Goal: Find contact information: Find contact information

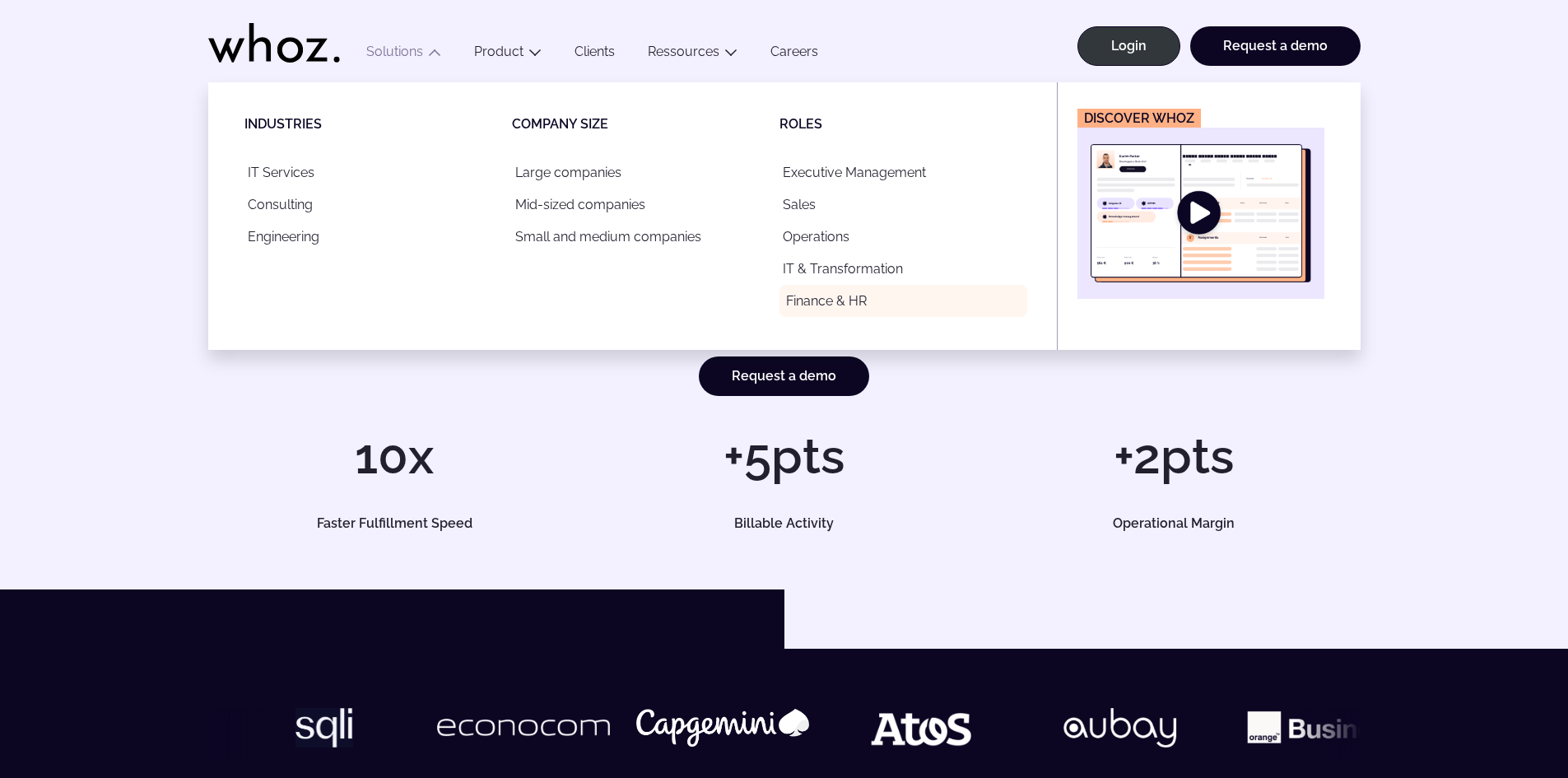
click at [857, 308] on link "Finance & HR" at bounding box center [903, 301] width 247 height 32
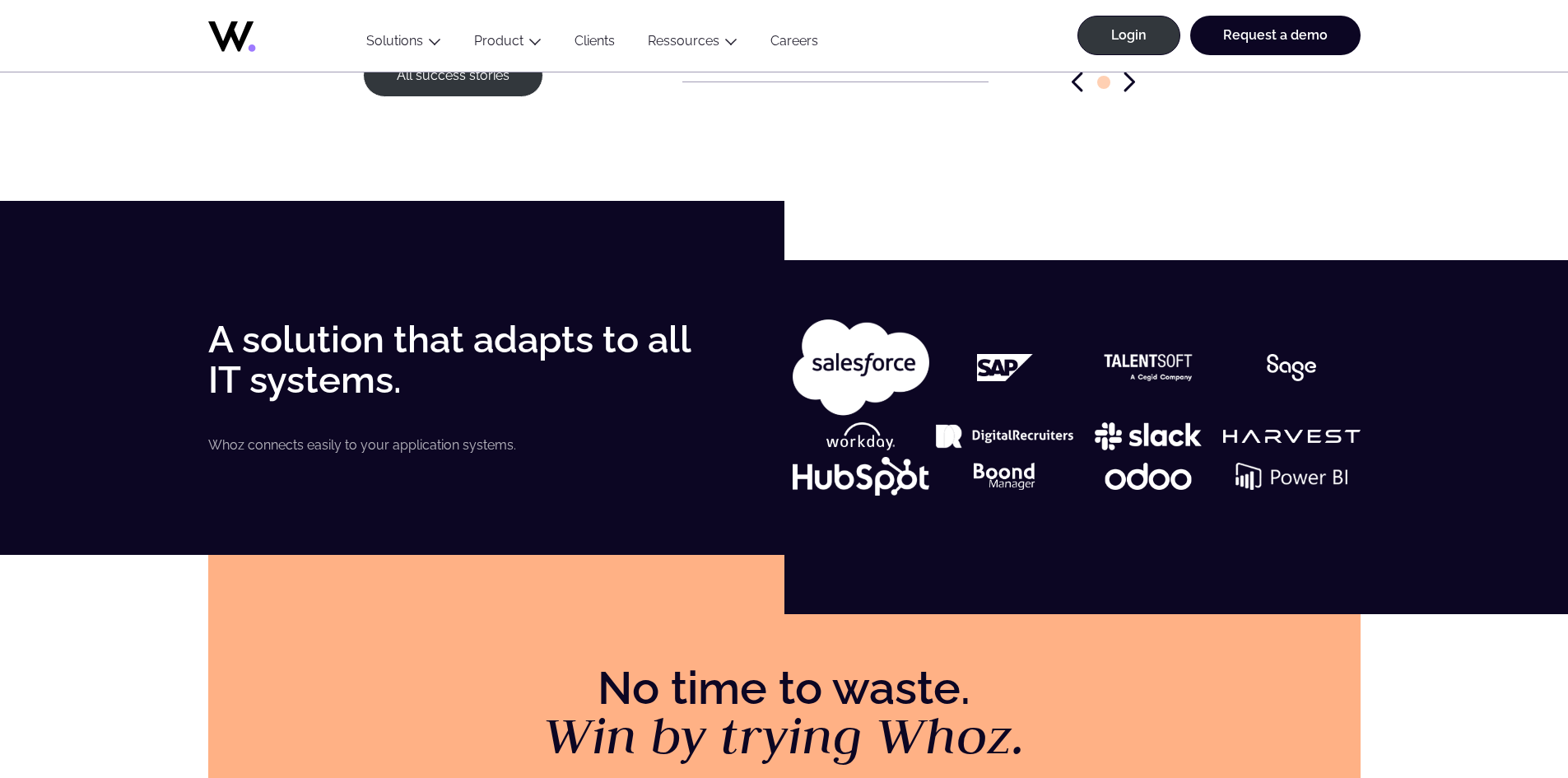
scroll to position [2385, 0]
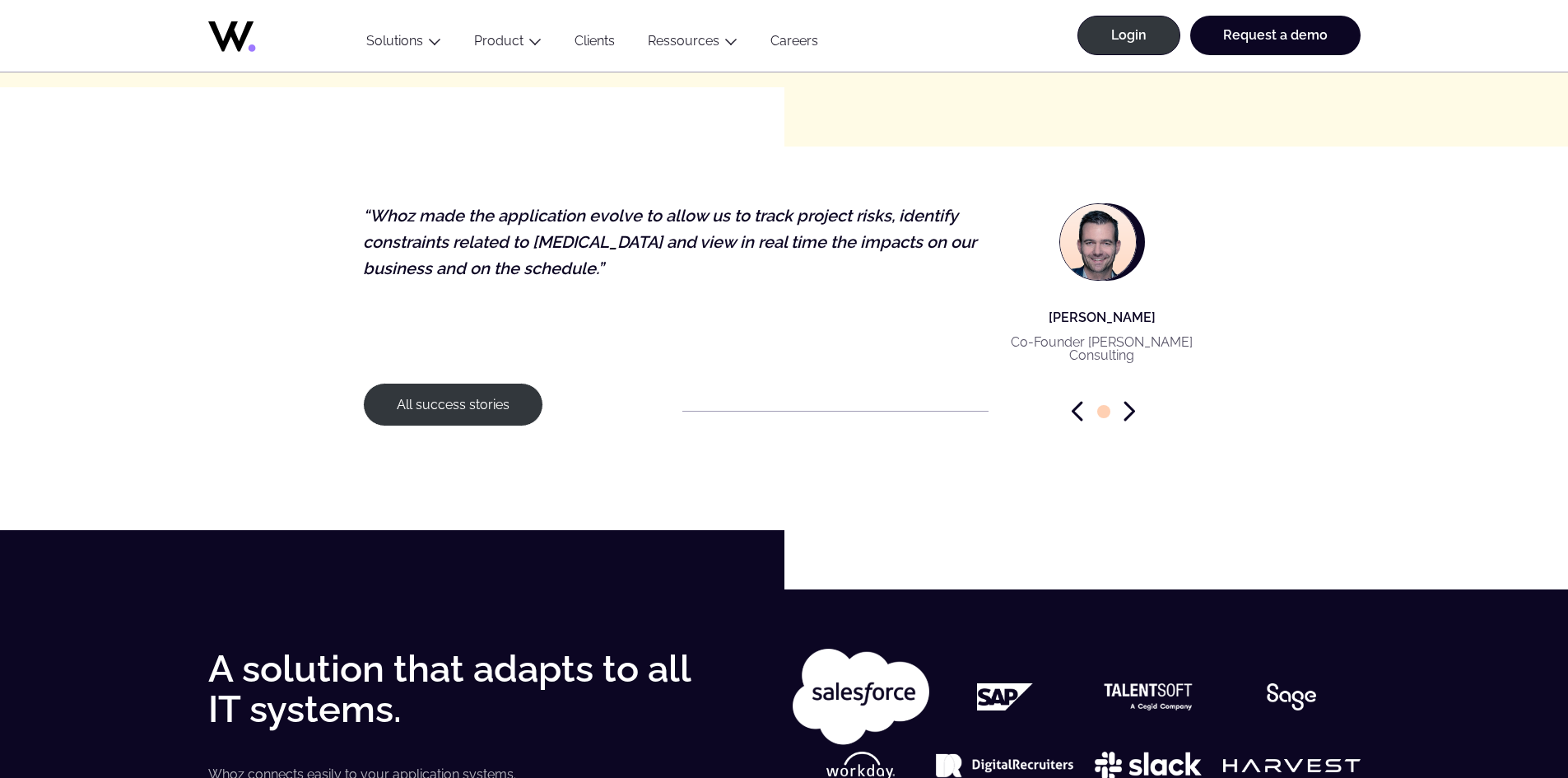
click at [1128, 412] on icon "Next slide" at bounding box center [1129, 412] width 11 height 21
click at [1132, 407] on icon "Next slide" at bounding box center [1129, 412] width 11 height 21
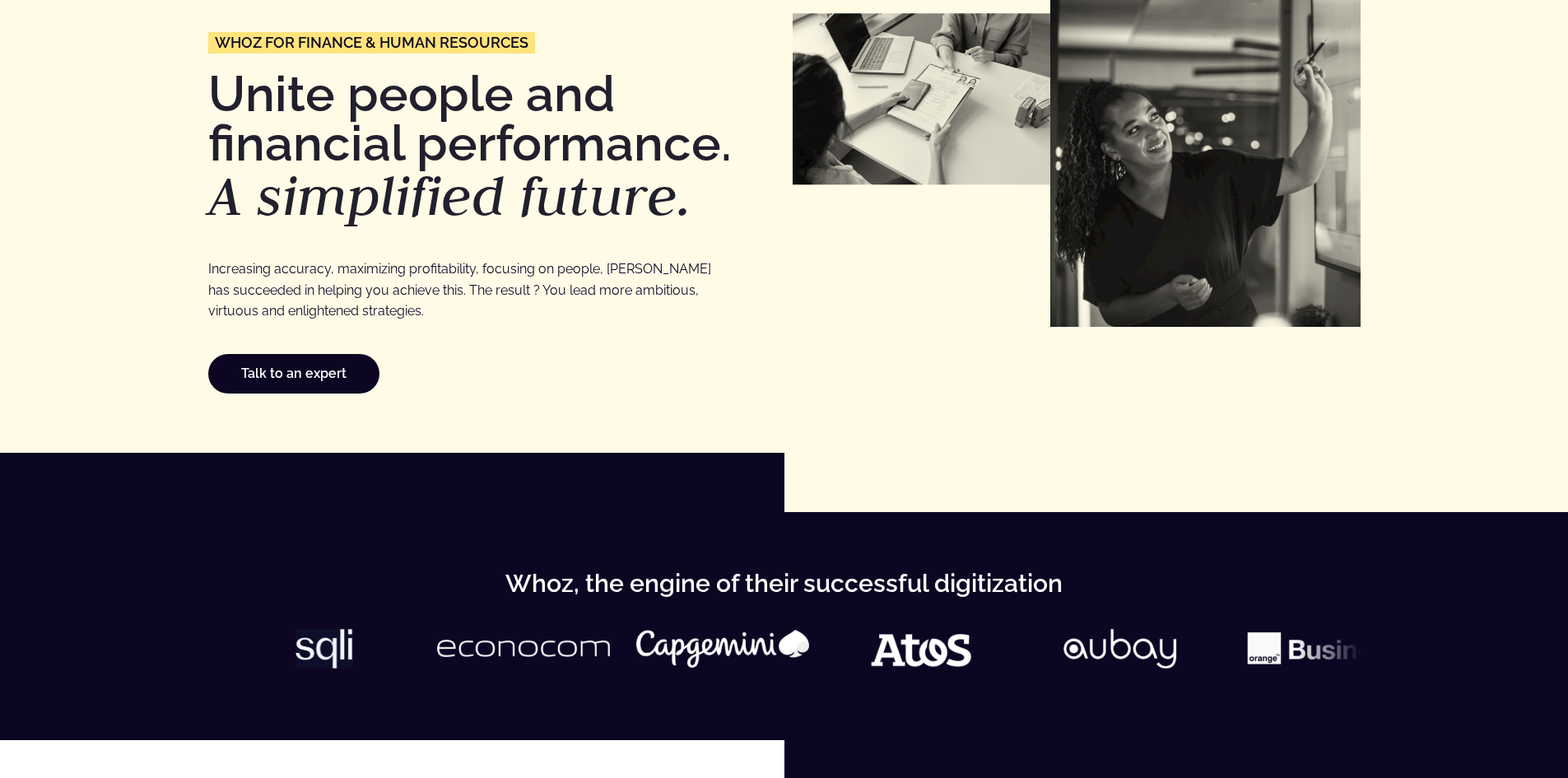
scroll to position [0, 0]
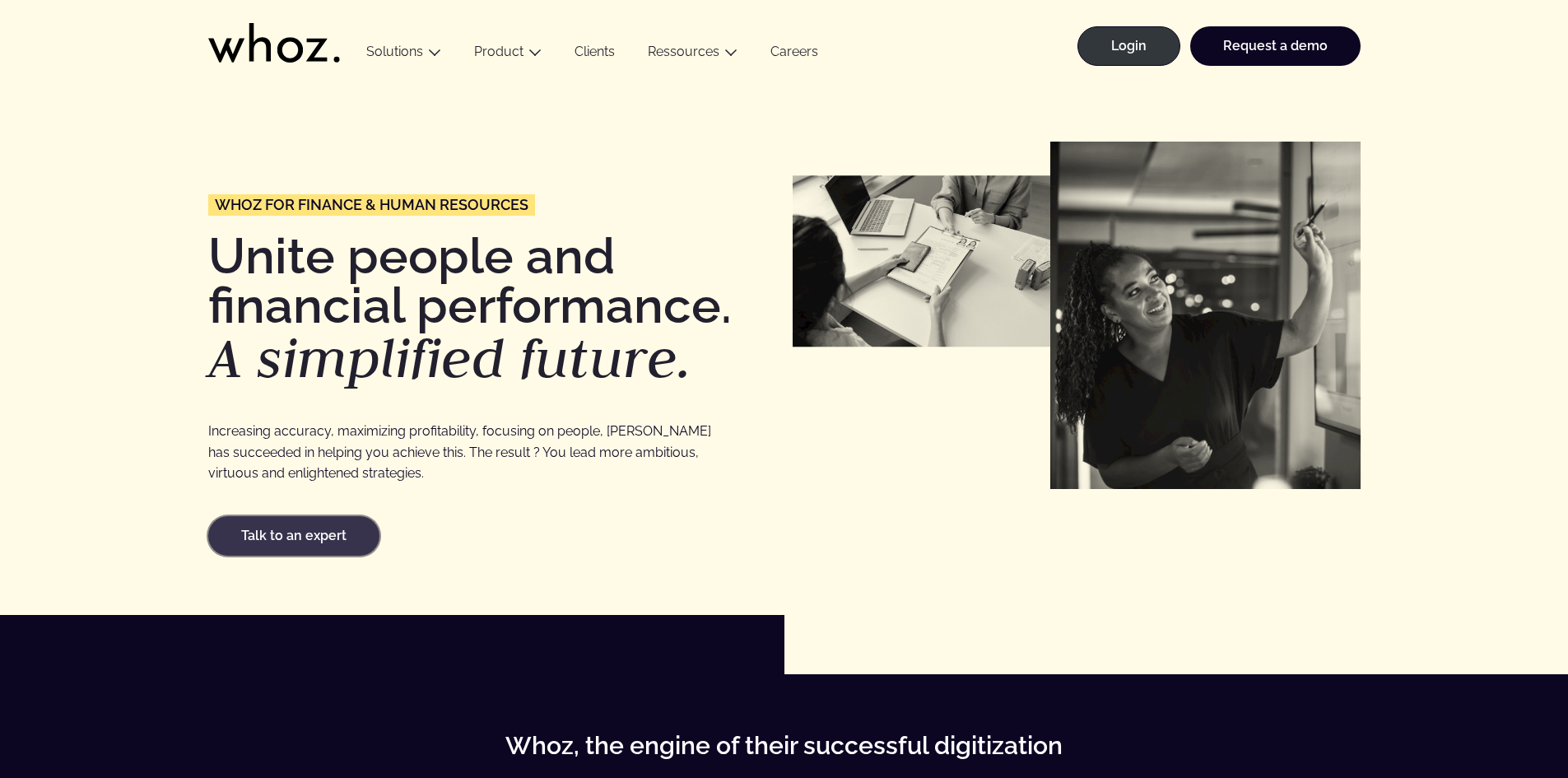
click at [320, 542] on link "Talk to an expert" at bounding box center [293, 536] width 171 height 40
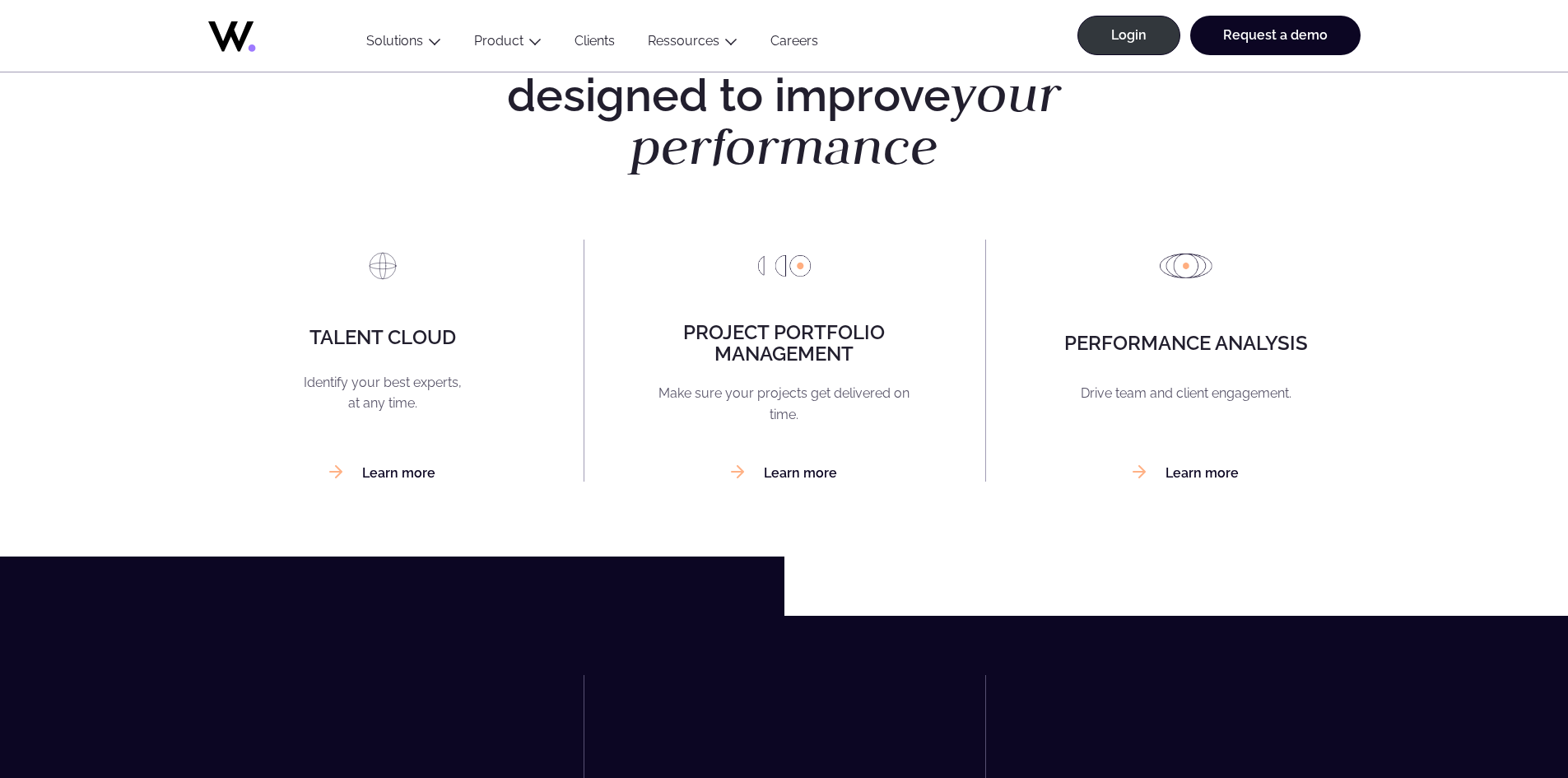
scroll to position [1235, 0]
